Goal: Browse casually

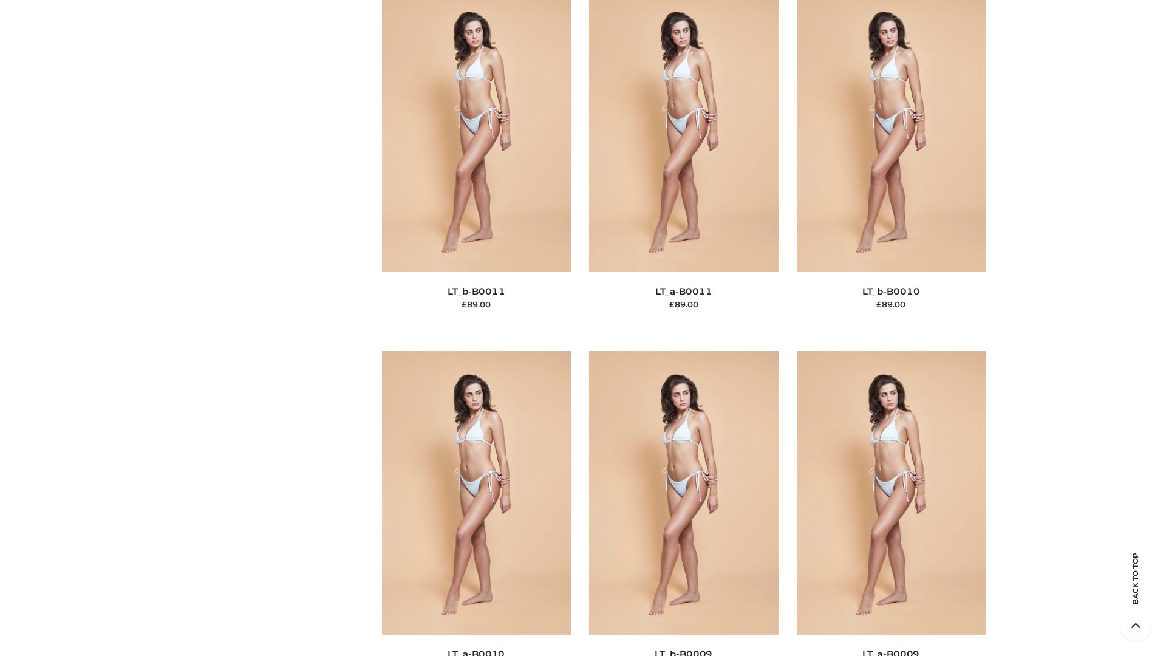
scroll to position [5455, 0]
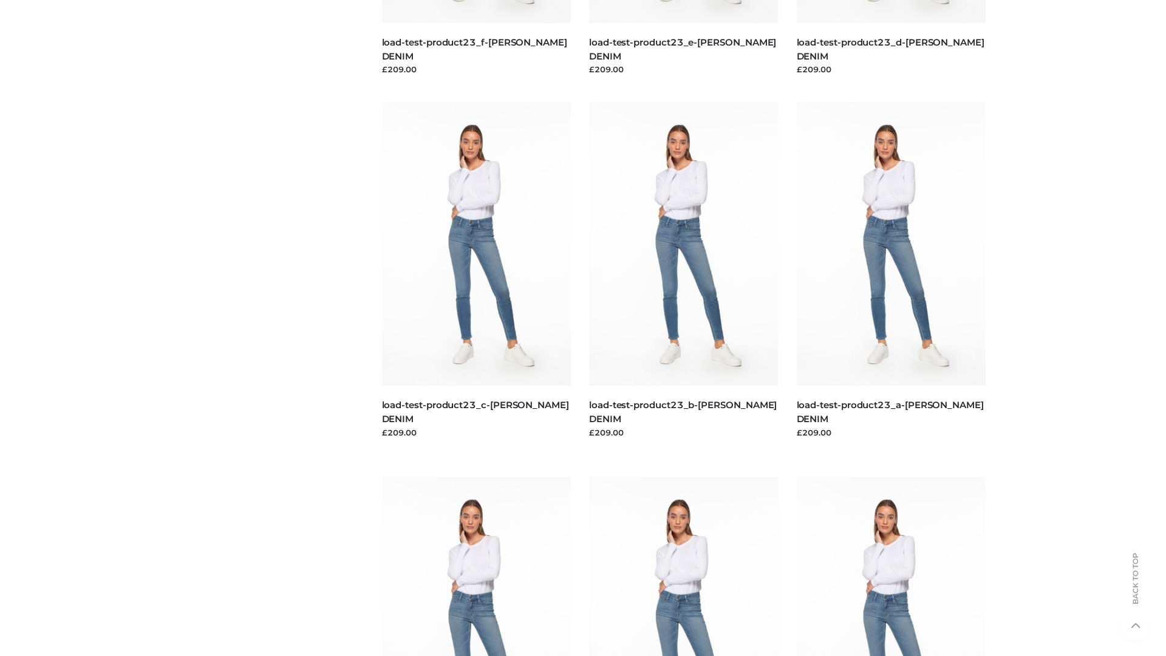
scroll to position [1065, 0]
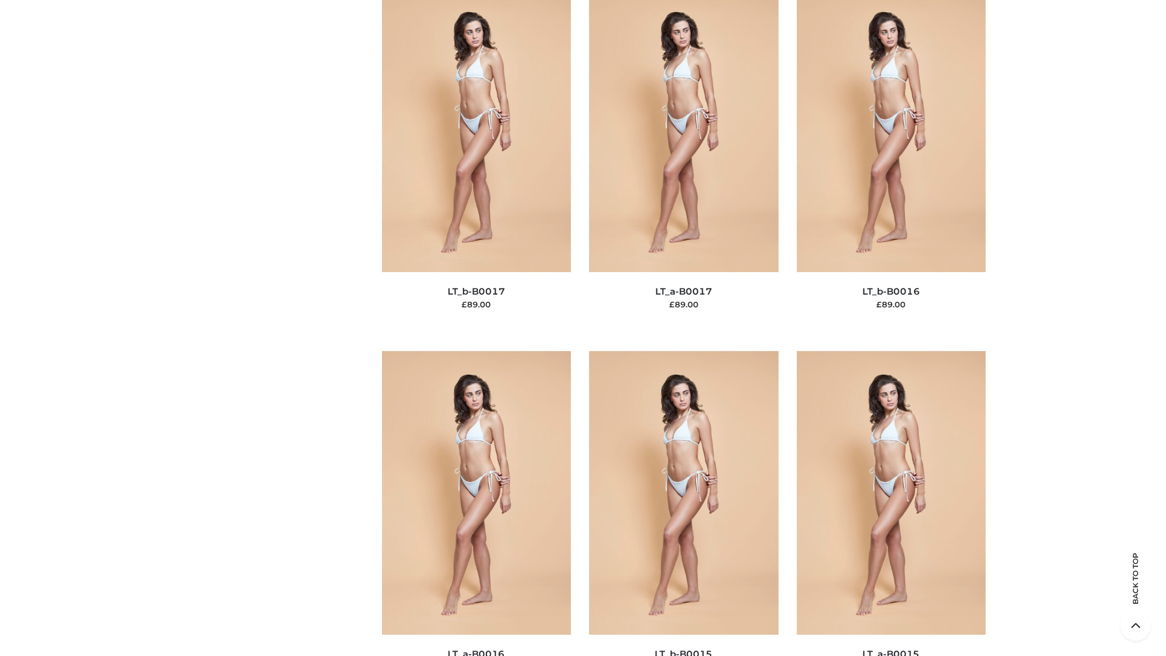
scroll to position [3992, 0]
